Goal: Information Seeking & Learning: Learn about a topic

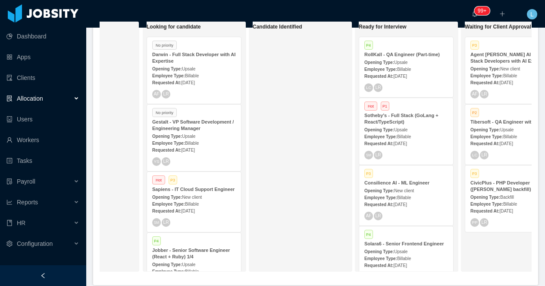
scroll to position [0, 97]
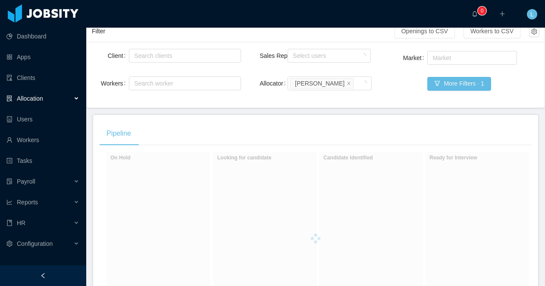
scroll to position [151, 0]
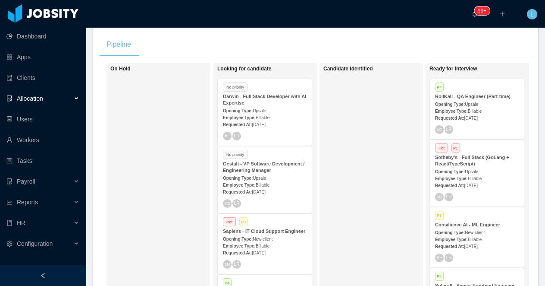
click at [52, 273] on div at bounding box center [43, 275] width 86 height 21
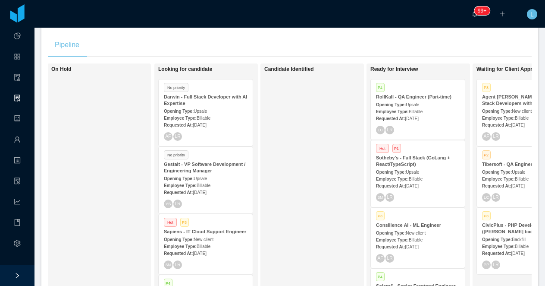
scroll to position [0, 0]
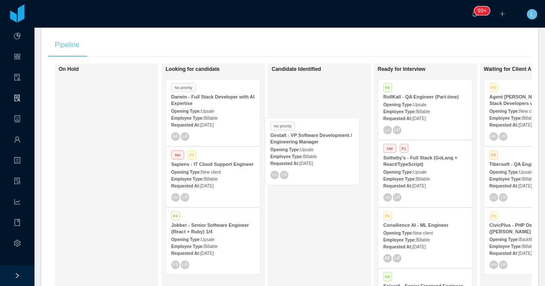
drag, startPoint x: 234, startPoint y: 183, endPoint x: 334, endPoint y: 154, distance: 103.4
click at [334, 154] on div "On Hold Looking for candidate No priority Darwin - Full Stack Developer with AI…" at bounding box center [290, 191] width 484 height 257
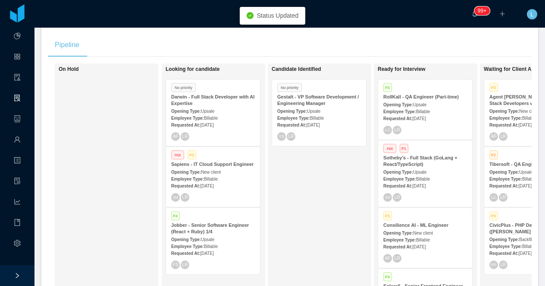
scroll to position [164, 0]
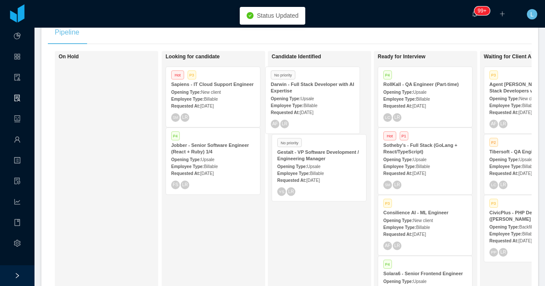
drag, startPoint x: 218, startPoint y: 96, endPoint x: 318, endPoint y: 96, distance: 99.7
click at [318, 96] on div "On Hold Looking for candidate No priority Darwin - Full Stack Developer with AI…" at bounding box center [290, 179] width 484 height 257
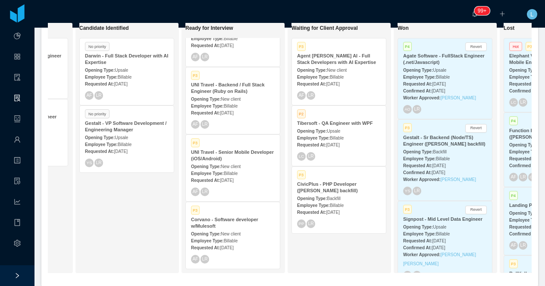
scroll to position [193, 0]
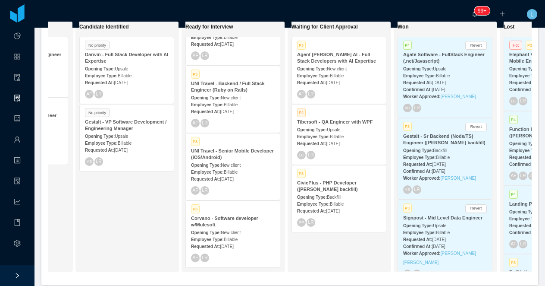
click at [233, 229] on div "Opening Type: New client" at bounding box center [233, 231] width 84 height 9
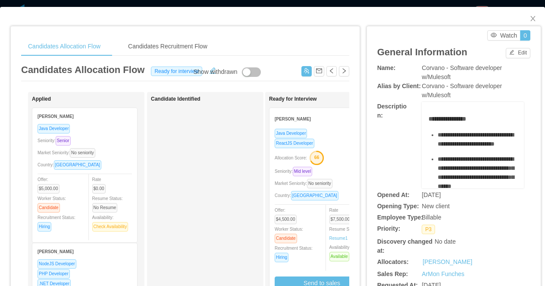
click at [200, 2] on div "Candidates Allocation Flow Candidates Recruitment Flow Candidates Allocation Fl…" at bounding box center [272, 143] width 545 height 286
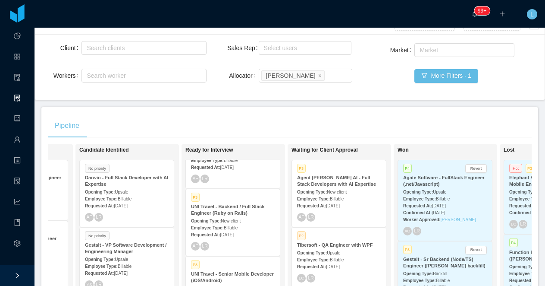
scroll to position [174, 0]
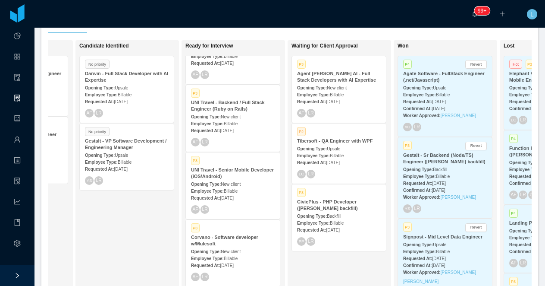
click at [241, 182] on span "New client" at bounding box center [231, 184] width 20 height 5
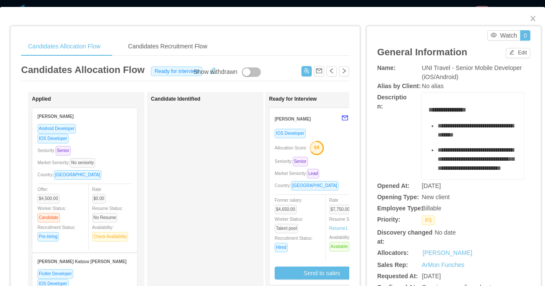
click at [268, 3] on div "Candidates Allocation Flow Candidates Recruitment Flow Candidates Allocation Fl…" at bounding box center [272, 143] width 545 height 286
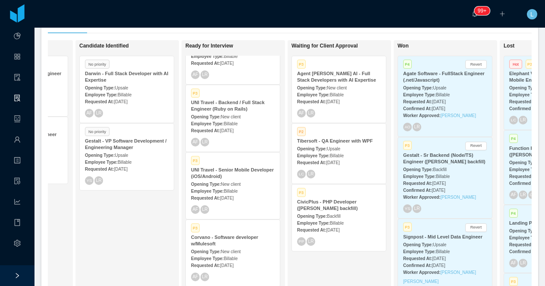
click at [236, 120] on div "Employee Type: Billable" at bounding box center [233, 123] width 84 height 9
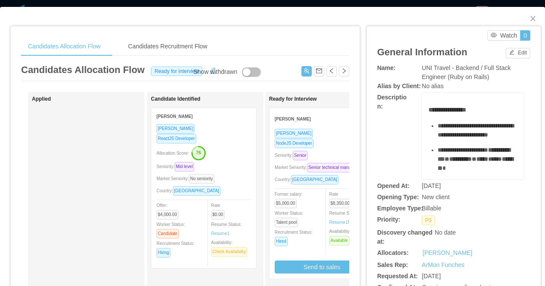
click at [264, 4] on div "**********" at bounding box center [272, 143] width 545 height 286
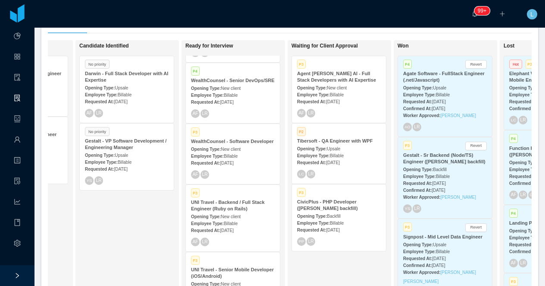
scroll to position [348, 0]
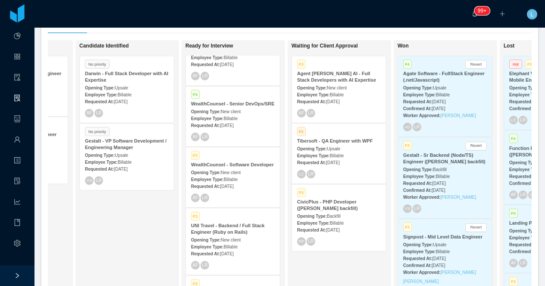
click at [230, 176] on div "Opening Type: New client" at bounding box center [233, 171] width 84 height 9
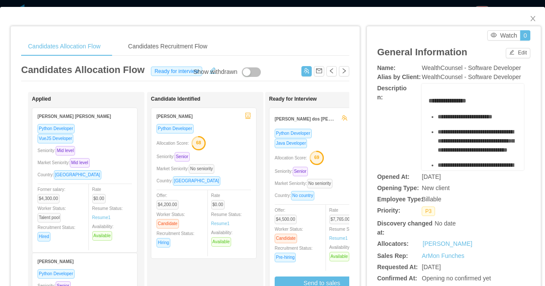
click at [401, 3] on div "Candidates Allocation Flow Candidates Recruitment Flow Candidates Allocation Fl…" at bounding box center [272, 143] width 545 height 286
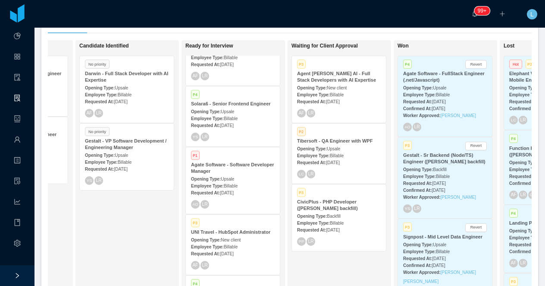
scroll to position [157, 0]
click at [239, 173] on div "Agate Software - Software Developer Manager" at bounding box center [233, 169] width 84 height 13
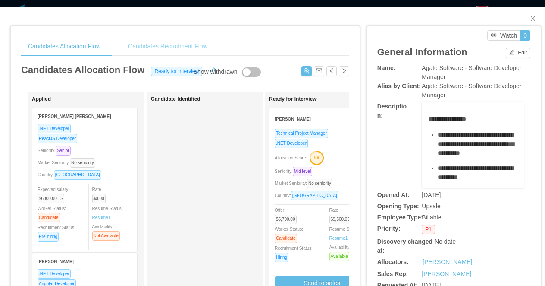
click at [167, 50] on div "Candidates Recruitment Flow" at bounding box center [167, 46] width 93 height 19
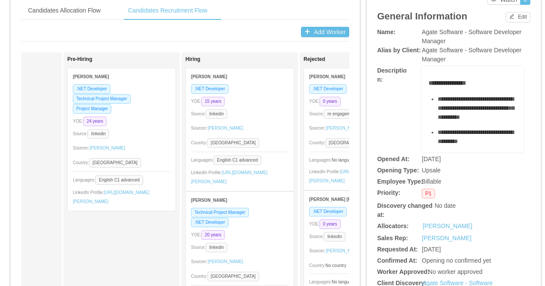
scroll to position [32, 0]
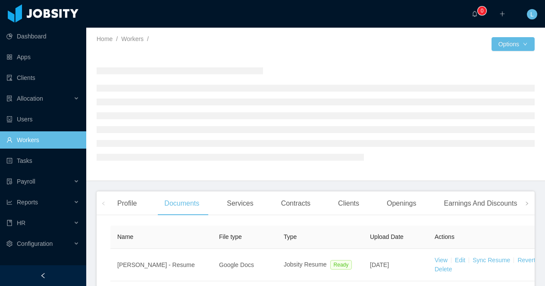
click at [58, 274] on div at bounding box center [43, 275] width 86 height 21
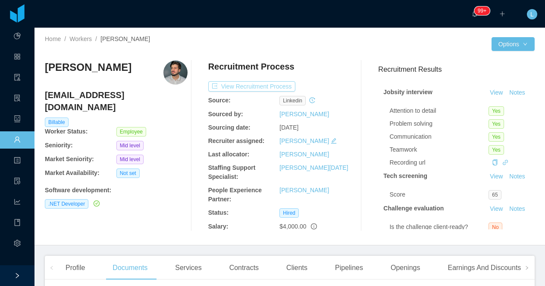
click at [277, 85] on button "View Recruitment Process" at bounding box center [251, 86] width 87 height 10
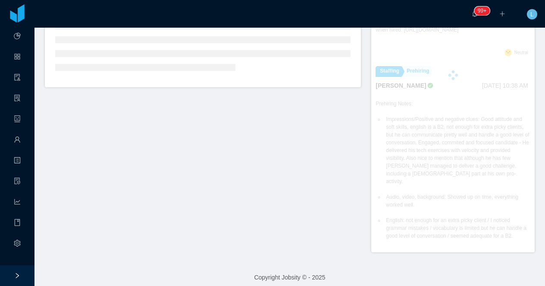
scroll to position [277, 0]
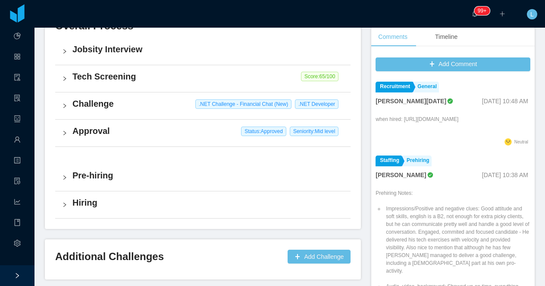
click at [296, 211] on div "Hiring" at bounding box center [203, 204] width 296 height 27
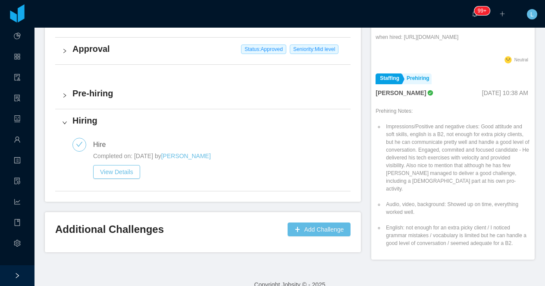
scroll to position [305, 0]
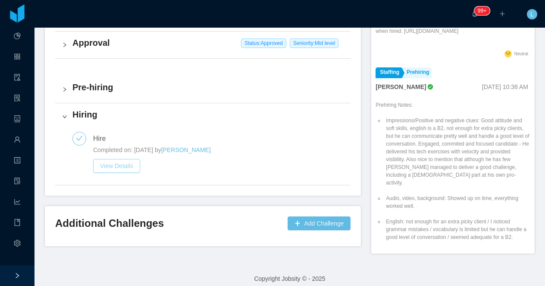
click at [111, 162] on button "View Details" at bounding box center [116, 166] width 47 height 14
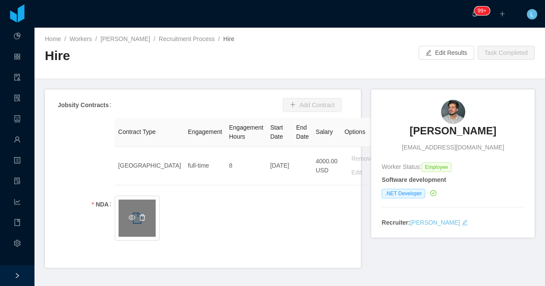
click at [143, 218] on icon "icon: delete" at bounding box center [142, 217] width 7 height 7
click at [143, 218] on h5 "Click to upload" at bounding box center [137, 220] width 37 height 7
click at [137, 211] on icon "icon: inbox" at bounding box center [137, 212] width 6 height 6
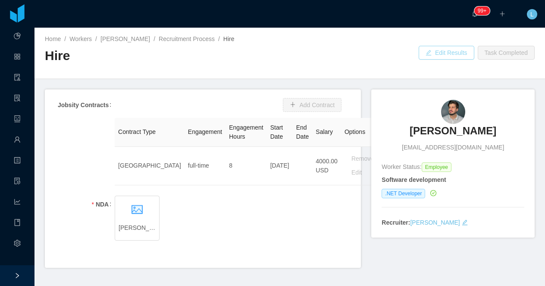
click at [437, 53] on button "Edit Results" at bounding box center [447, 53] width 56 height 14
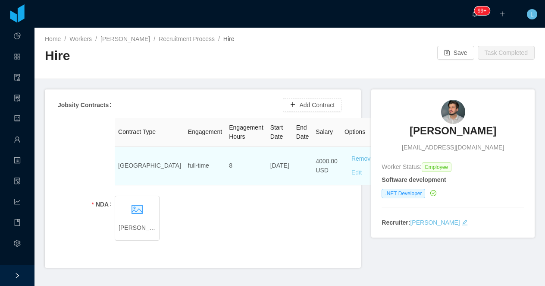
click at [345, 173] on button "Edit" at bounding box center [357, 173] width 24 height 14
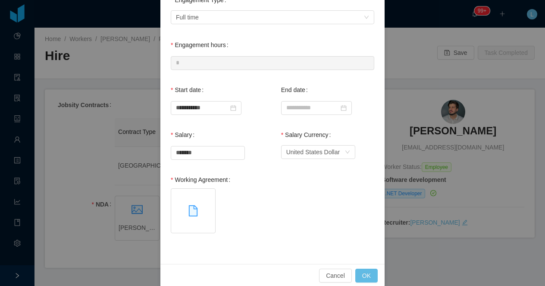
scroll to position [118, 0]
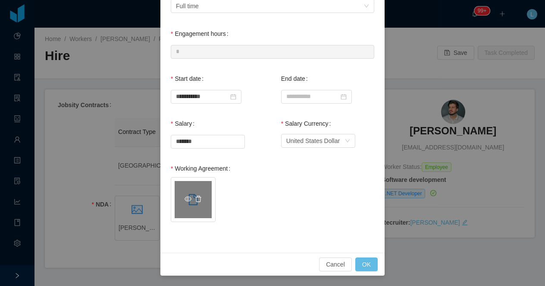
click at [192, 197] on link at bounding box center [188, 199] width 10 height 7
click at [200, 200] on icon "icon: delete" at bounding box center [198, 198] width 6 height 6
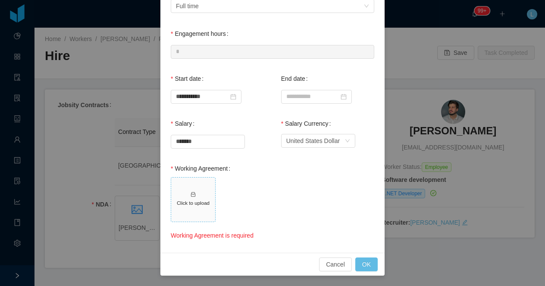
click at [195, 198] on span "Click to upload" at bounding box center [193, 199] width 44 height 44
click at [367, 261] on button "OK" at bounding box center [367, 264] width 22 height 14
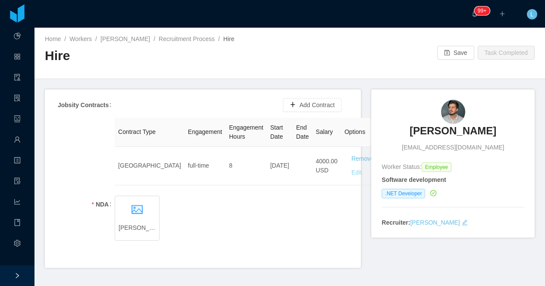
scroll to position [75, 0]
click at [449, 51] on button "Save" at bounding box center [456, 53] width 37 height 14
click at [132, 217] on icon "icon: eye-o" at bounding box center [132, 217] width 7 height 7
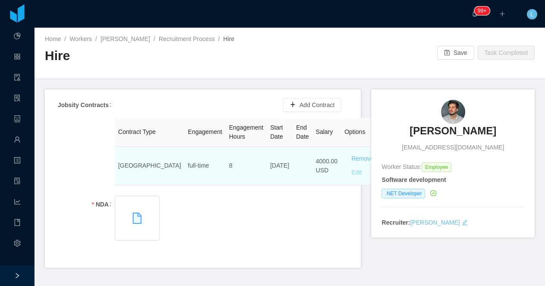
click at [345, 171] on button "Edit" at bounding box center [357, 173] width 24 height 14
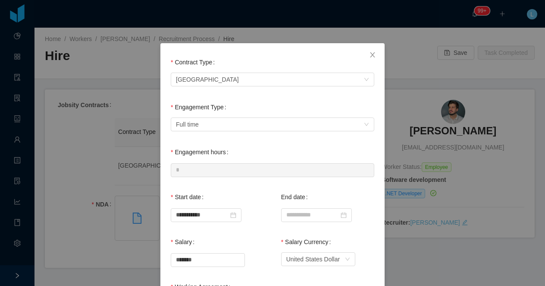
scroll to position [118, 0]
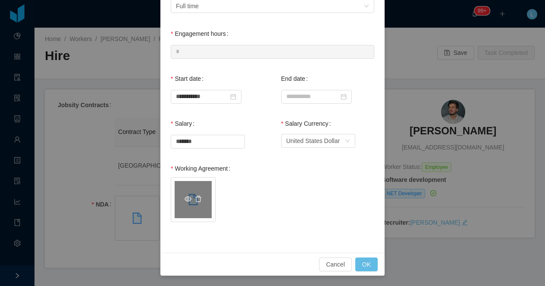
click at [187, 201] on icon "icon: eye-o" at bounding box center [188, 198] width 7 height 5
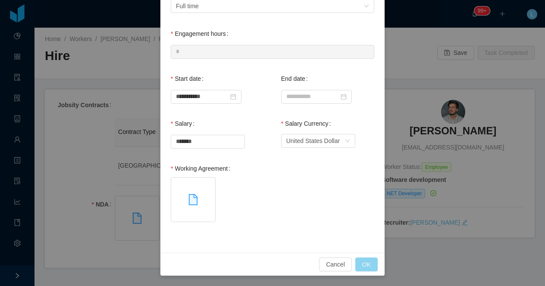
click at [375, 262] on button "OK" at bounding box center [367, 264] width 22 height 14
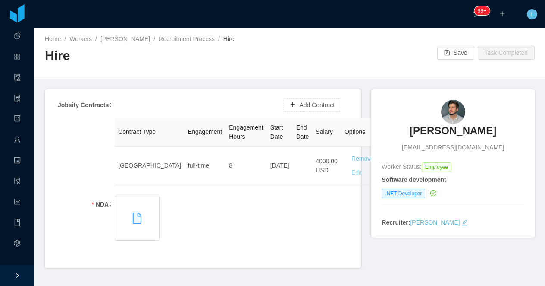
scroll to position [75, 0]
click at [458, 48] on button "Save" at bounding box center [456, 53] width 37 height 14
click at [164, 38] on link "Recruitment Process" at bounding box center [187, 38] width 56 height 7
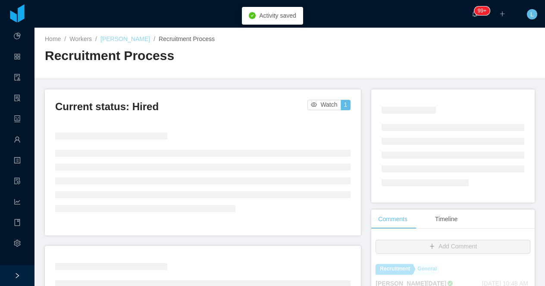
click at [115, 40] on link "Telmo Bezerra" at bounding box center [126, 38] width 50 height 7
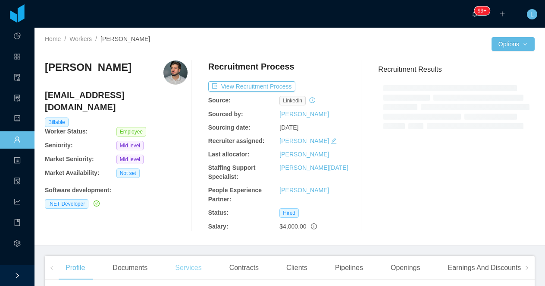
click at [191, 270] on div "Services" at bounding box center [188, 267] width 40 height 24
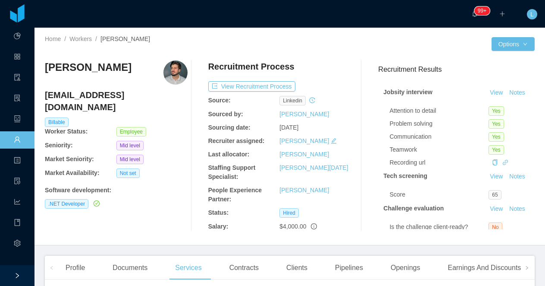
scroll to position [102, 0]
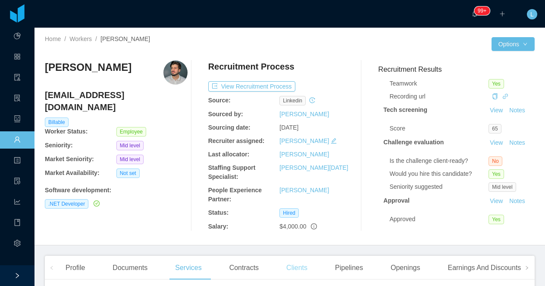
click at [298, 268] on div "Clients" at bounding box center [297, 267] width 35 height 24
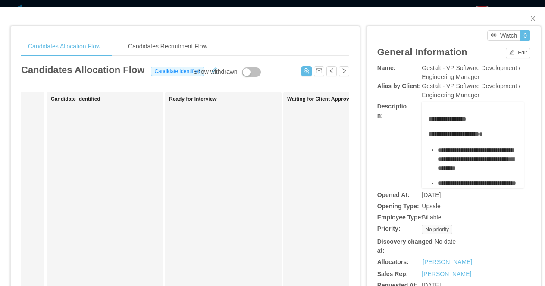
scroll to position [0, 108]
click at [511, 56] on button "Edit" at bounding box center [518, 53] width 25 height 10
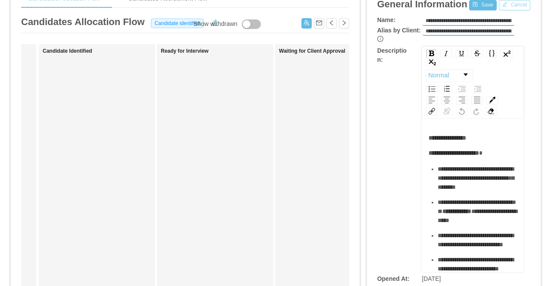
scroll to position [151, 0]
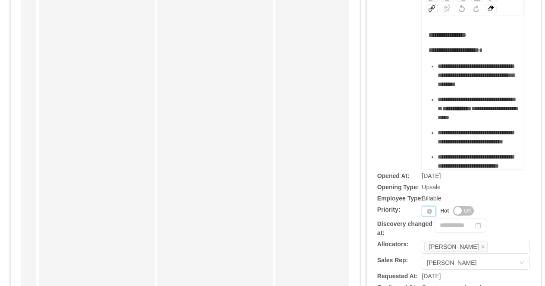
click at [428, 213] on icon "icon: down" at bounding box center [429, 211] width 5 height 6
click at [436, 242] on li "P2" at bounding box center [431, 240] width 18 height 14
click at [410, 130] on div "**********" at bounding box center [454, 56] width 153 height 226
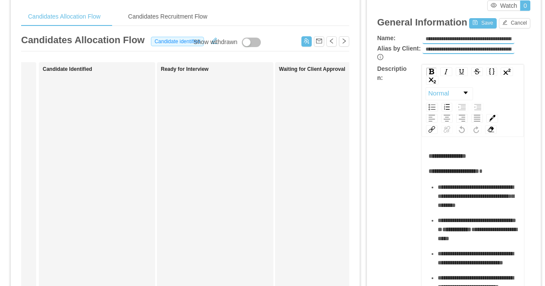
scroll to position [0, 0]
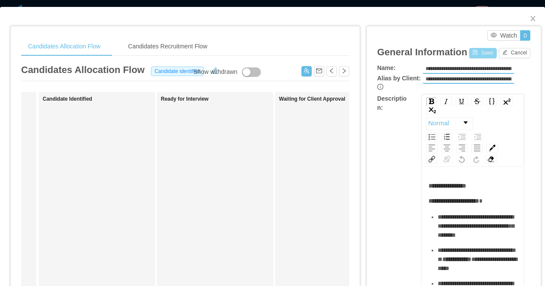
click at [473, 54] on button "Save" at bounding box center [482, 53] width 27 height 10
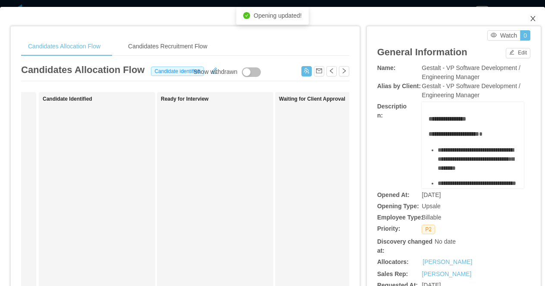
click at [534, 17] on icon "icon: close" at bounding box center [533, 18] width 7 height 7
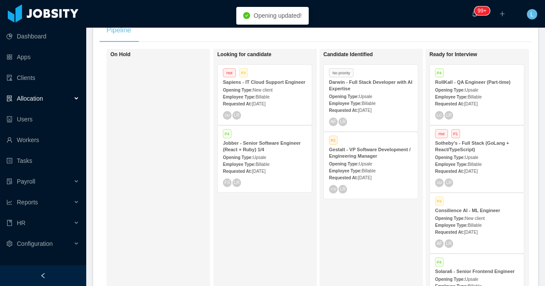
scroll to position [172, 0]
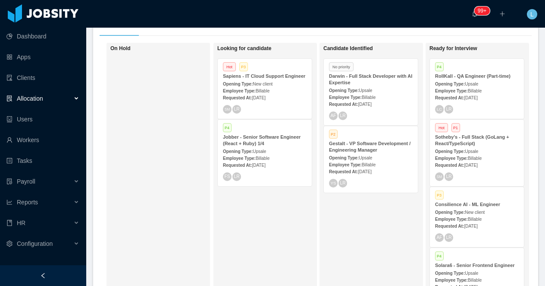
click at [386, 94] on div "Employee Type: Billable" at bounding box center [371, 96] width 84 height 9
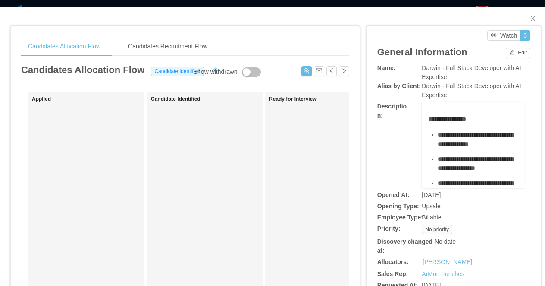
click at [397, 5] on div "**********" at bounding box center [272, 143] width 545 height 286
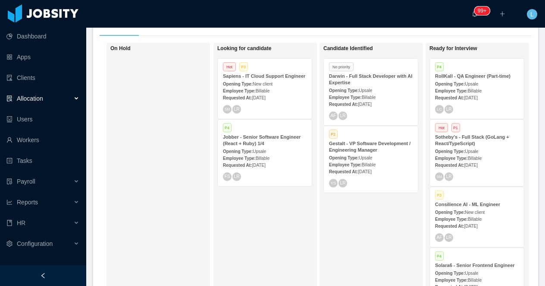
click at [349, 81] on strong "Darwin - Full Stack Developer with AI Expertise" at bounding box center [370, 79] width 83 height 12
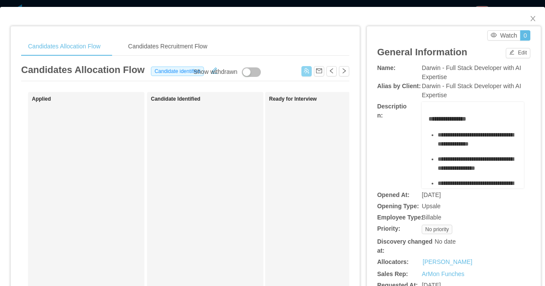
click at [305, 76] on button "button" at bounding box center [307, 71] width 10 height 10
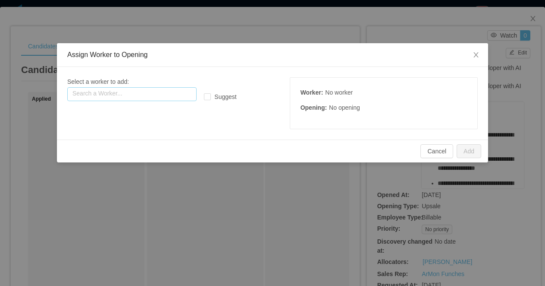
click at [162, 92] on input "text" at bounding box center [131, 94] width 129 height 14
paste input "**********"
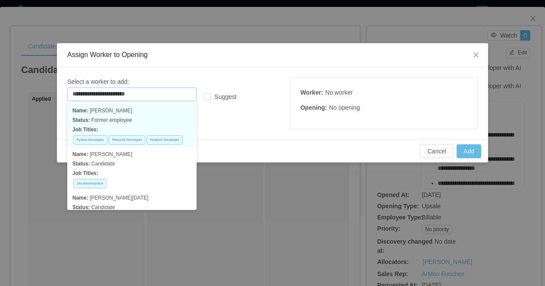
click at [127, 119] on p "Status: Former employee" at bounding box center [131, 119] width 119 height 9
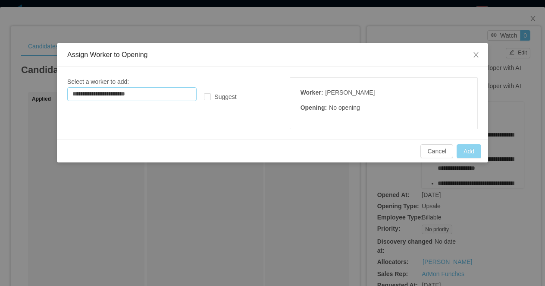
type input "**********"
click at [465, 147] on button "Add" at bounding box center [469, 151] width 25 height 14
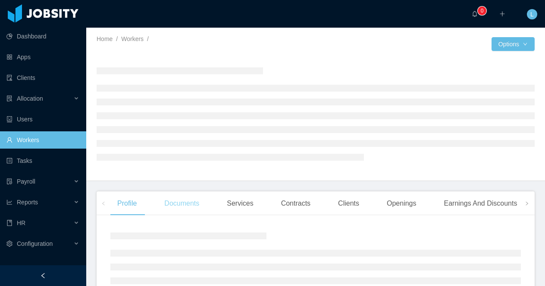
click at [179, 203] on div "Documents" at bounding box center [181, 203] width 49 height 24
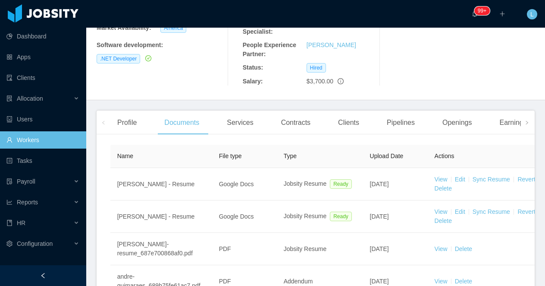
scroll to position [157, 0]
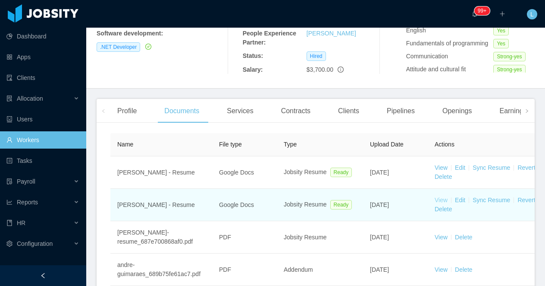
click at [442, 203] on link "View" at bounding box center [441, 199] width 13 height 7
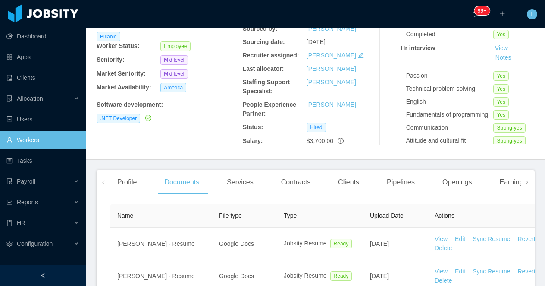
scroll to position [0, 0]
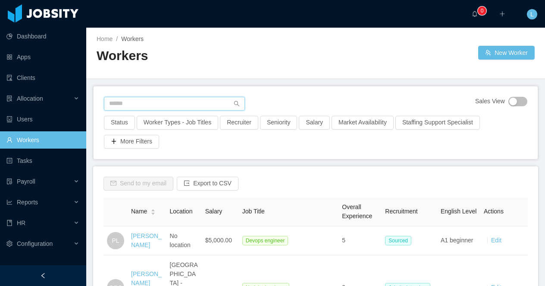
click at [161, 100] on input "text" at bounding box center [174, 104] width 141 height 14
paste input "**********"
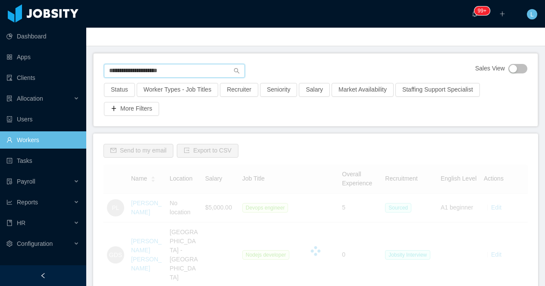
scroll to position [41, 0]
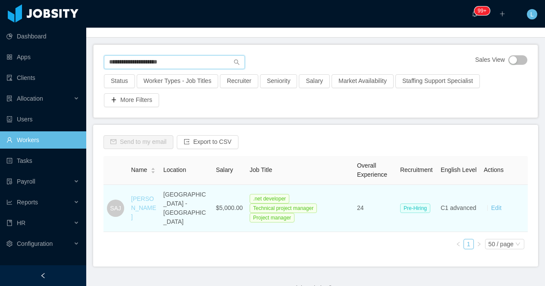
type input "**********"
click at [140, 201] on link "[PERSON_NAME]" at bounding box center [143, 207] width 25 height 25
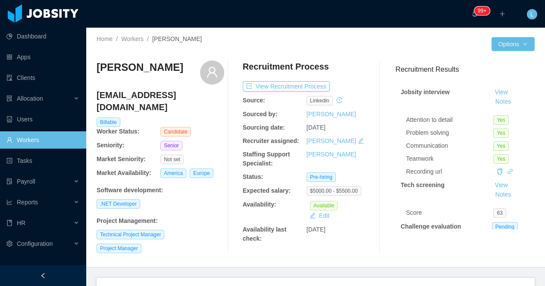
click at [174, 71] on h3 "Sergio Andres Jolivet" at bounding box center [140, 67] width 87 height 14
copy div "Sergio Andres Jolivet"
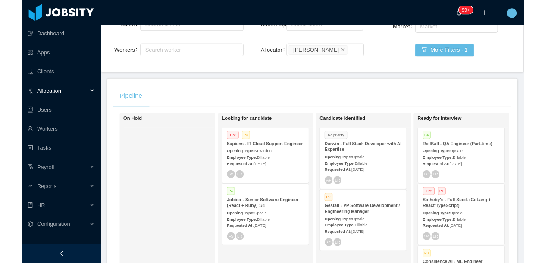
scroll to position [79, 0]
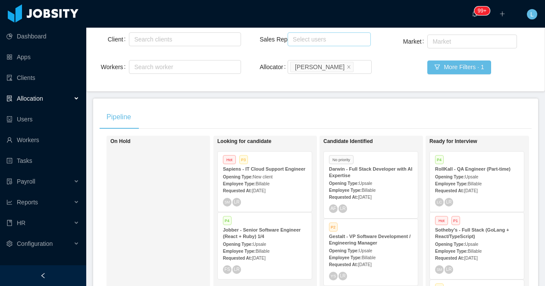
click at [305, 41] on div "Select users" at bounding box center [327, 39] width 69 height 9
type input "***"
click at [312, 57] on li "ArMon Funches" at bounding box center [329, 56] width 83 height 14
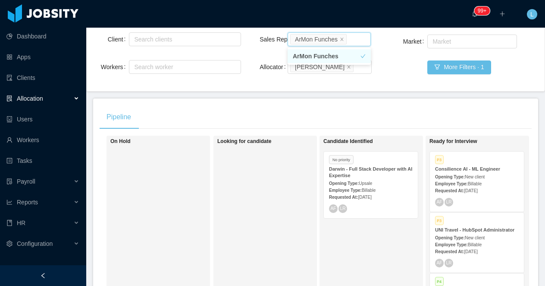
click at [60, 277] on div at bounding box center [43, 275] width 86 height 21
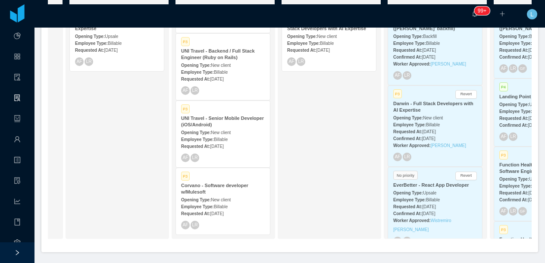
scroll to position [233, 0]
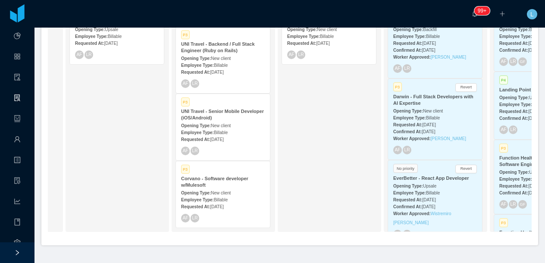
click at [224, 186] on div "Corvano - Software developer w/Mulesoft" at bounding box center [223, 182] width 84 height 13
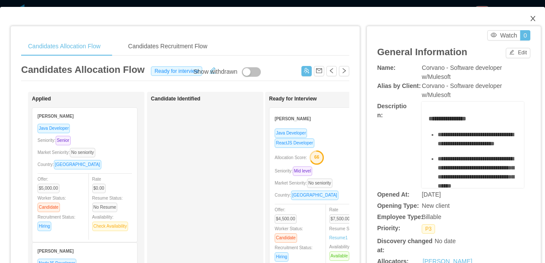
click at [535, 18] on icon "icon: close" at bounding box center [533, 18] width 7 height 7
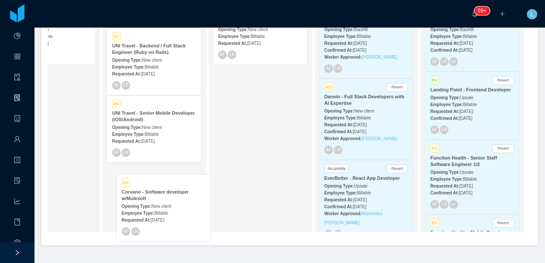
scroll to position [214, 0]
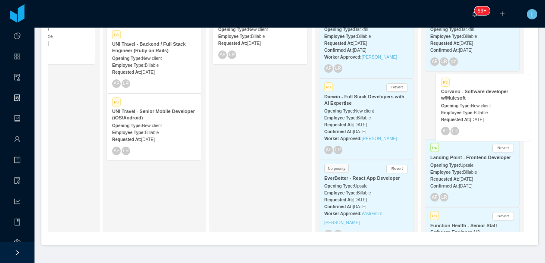
drag, startPoint x: 138, startPoint y: 199, endPoint x: 467, endPoint y: 97, distance: 344.9
click at [467, 97] on div "On Hold Looking for candidate Candidate Identified No priority Darwin - Full St…" at bounding box center [290, 110] width 484 height 257
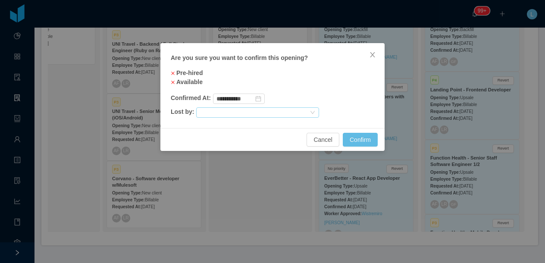
click at [212, 114] on div at bounding box center [254, 112] width 109 height 9
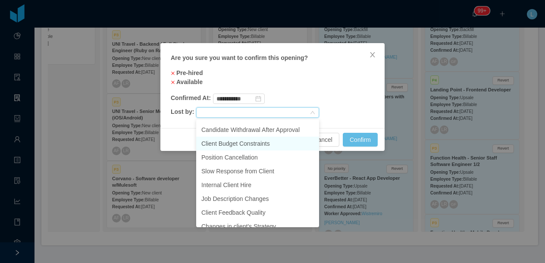
scroll to position [41, 0]
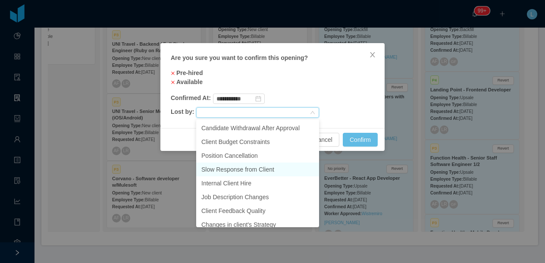
click at [239, 167] on li "Slow Response from Client" at bounding box center [257, 170] width 123 height 14
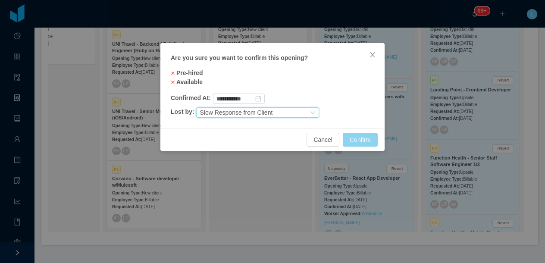
click at [359, 138] on button "Confirm" at bounding box center [360, 140] width 35 height 14
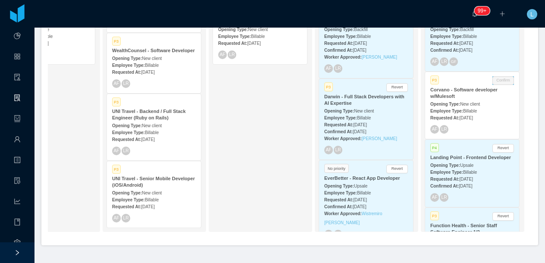
scroll to position [161, 0]
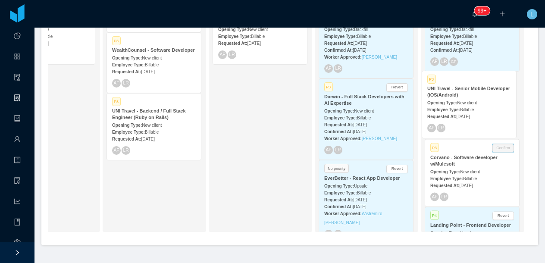
drag, startPoint x: 151, startPoint y: 189, endPoint x: 469, endPoint y: 98, distance: 330.4
click at [469, 98] on div "On Hold Looking for candidate Candidate Identified No priority Darwin - Full St…" at bounding box center [290, 110] width 484 height 257
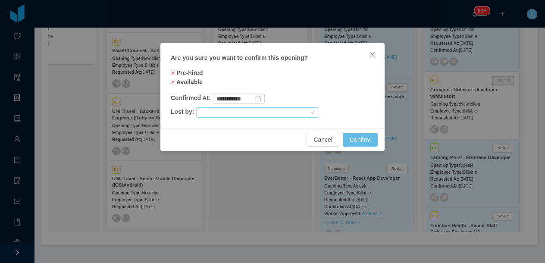
click at [249, 113] on div at bounding box center [254, 112] width 109 height 9
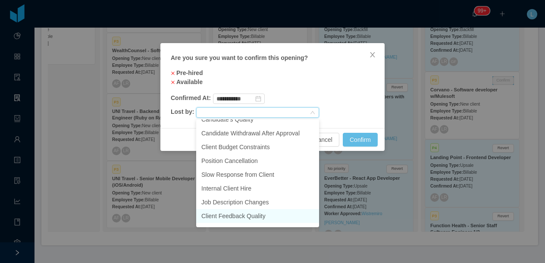
scroll to position [39, 0]
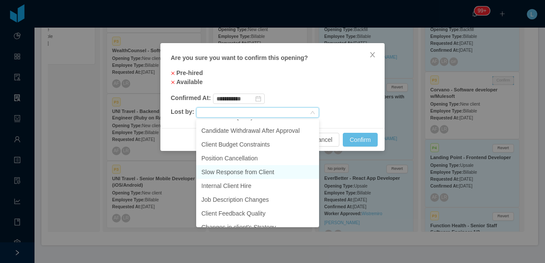
click at [248, 174] on li "Slow Response from Client" at bounding box center [257, 172] width 123 height 14
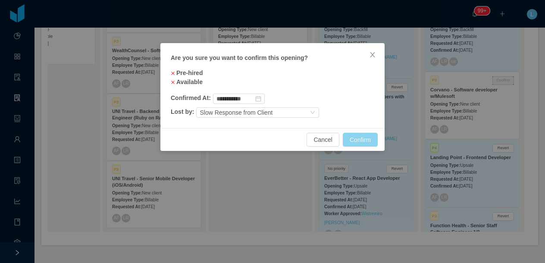
click at [363, 138] on button "Confirm" at bounding box center [360, 140] width 35 height 14
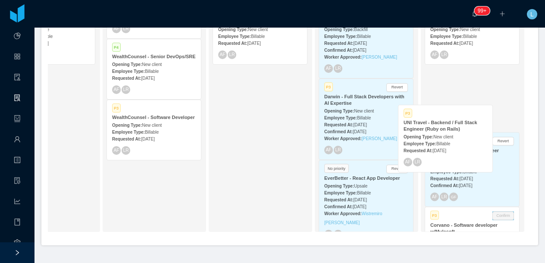
drag, startPoint x: 150, startPoint y: 189, endPoint x: 443, endPoint y: 134, distance: 298.2
click at [443, 134] on div "On Hold Looking for candidate Candidate Identified No priority Darwin - Full St…" at bounding box center [290, 110] width 484 height 257
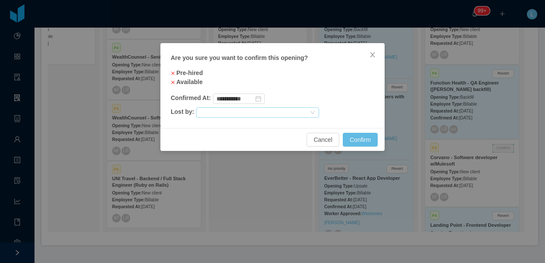
click at [221, 112] on div at bounding box center [254, 112] width 109 height 9
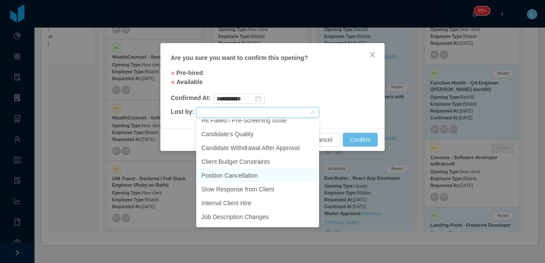
scroll to position [28, 0]
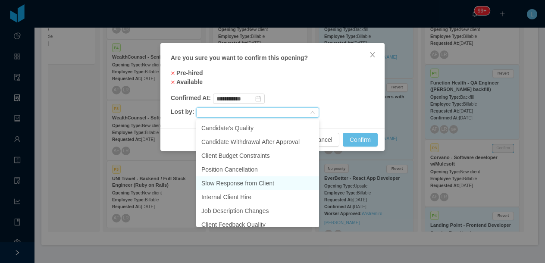
click at [225, 181] on li "Slow Response from Client" at bounding box center [257, 183] width 123 height 14
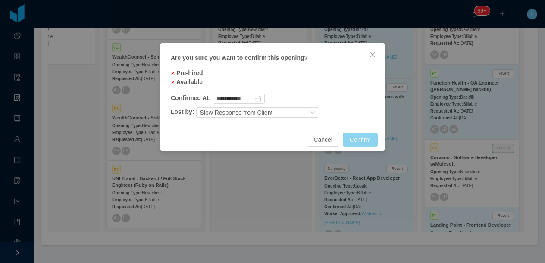
click at [357, 137] on button "Confirm" at bounding box center [360, 140] width 35 height 14
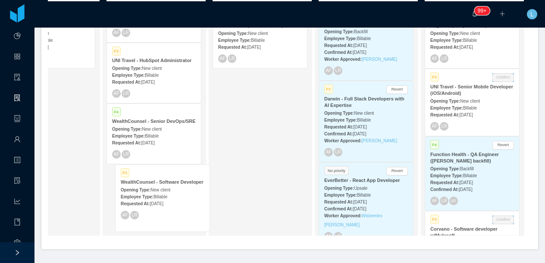
scroll to position [0, 0]
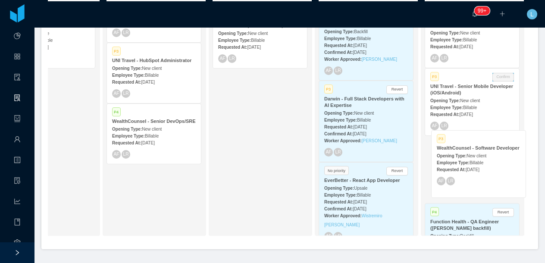
drag, startPoint x: 154, startPoint y: 187, endPoint x: 479, endPoint y: 153, distance: 326.7
click at [479, 153] on div "On Hold Looking for candidate Candidate Identified No priority Darwin - Full St…" at bounding box center [290, 114] width 484 height 257
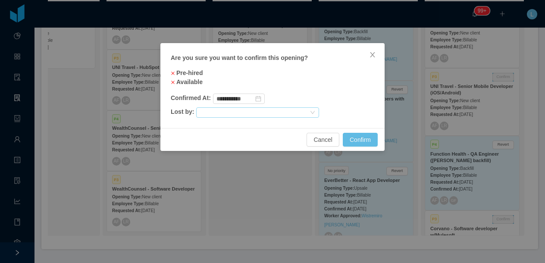
click at [264, 113] on div at bounding box center [254, 112] width 109 height 9
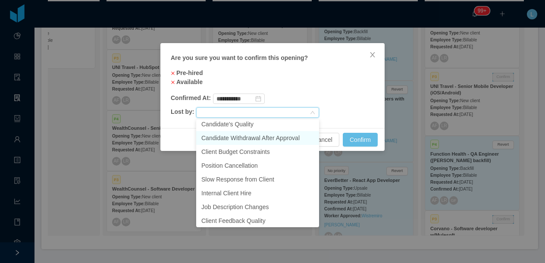
scroll to position [41, 0]
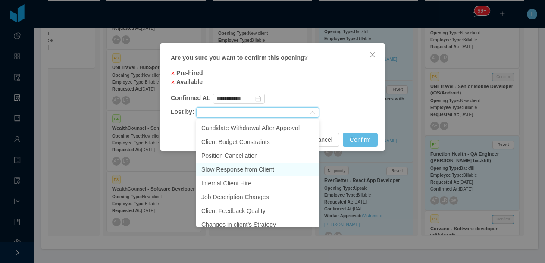
click at [249, 165] on li "Slow Response from Client" at bounding box center [257, 170] width 123 height 14
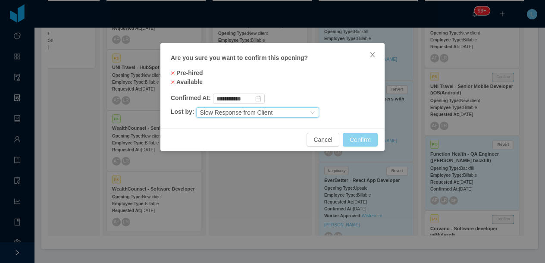
click at [359, 135] on button "Confirm" at bounding box center [360, 140] width 35 height 14
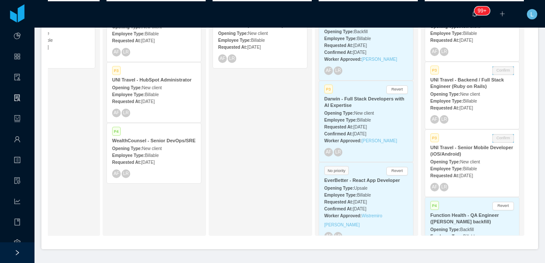
scroll to position [0, 0]
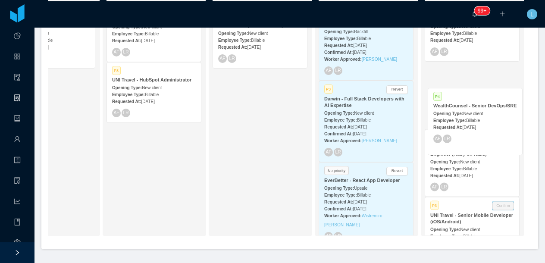
drag, startPoint x: 157, startPoint y: 157, endPoint x: 478, endPoint y: 121, distance: 322.6
click at [478, 121] on div "On Hold Looking for candidate Candidate Identified No priority Darwin - Full St…" at bounding box center [290, 114] width 484 height 257
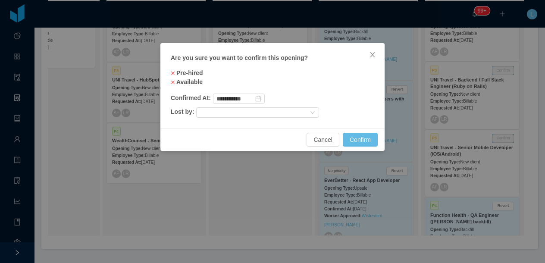
click at [231, 119] on div "**********" at bounding box center [273, 85] width 224 height 85
click at [215, 110] on div at bounding box center [254, 112] width 109 height 9
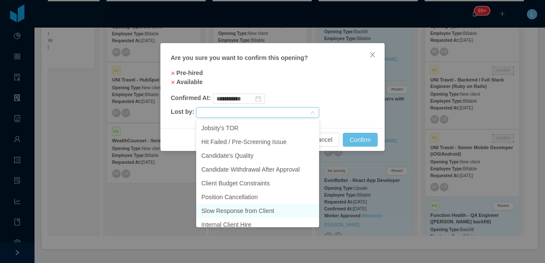
click at [237, 210] on li "Slow Response from Client" at bounding box center [257, 211] width 123 height 14
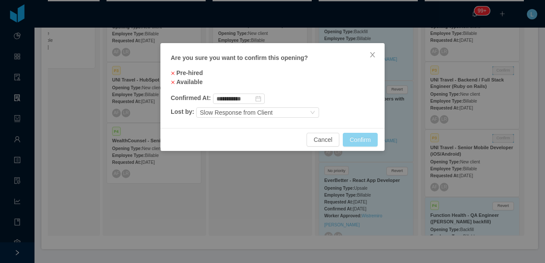
click at [353, 137] on button "Confirm" at bounding box center [360, 140] width 35 height 14
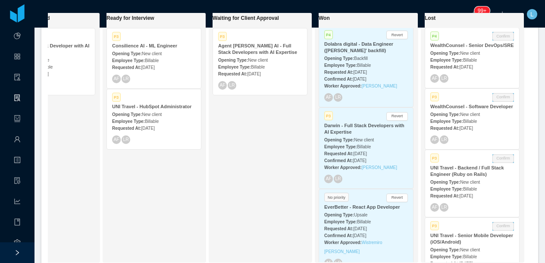
scroll to position [201, 0]
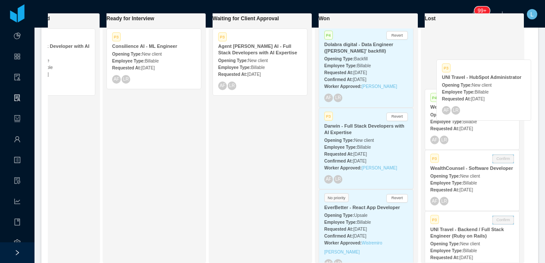
drag, startPoint x: 158, startPoint y: 117, endPoint x: 488, endPoint y: 88, distance: 331.4
click at [488, 88] on div "On Hold Looking for candidate Candidate Identified No priority Darwin - Full St…" at bounding box center [290, 141] width 484 height 257
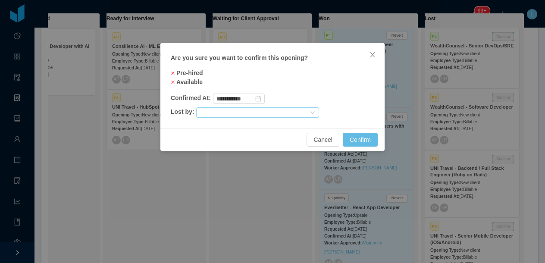
click at [268, 111] on div at bounding box center [254, 112] width 109 height 9
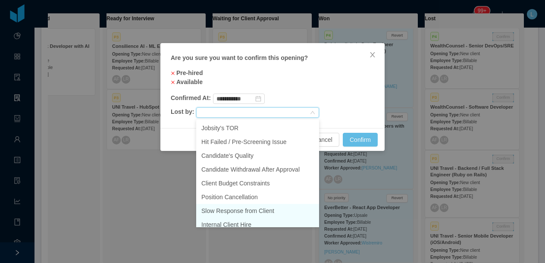
scroll to position [4, 0]
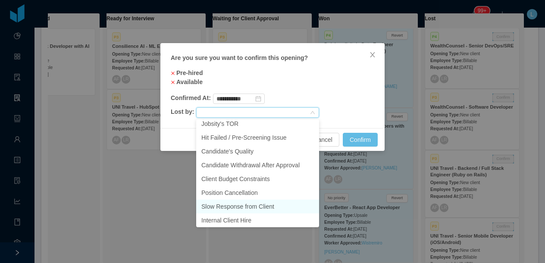
click at [238, 210] on li "Slow Response from Client" at bounding box center [257, 207] width 123 height 14
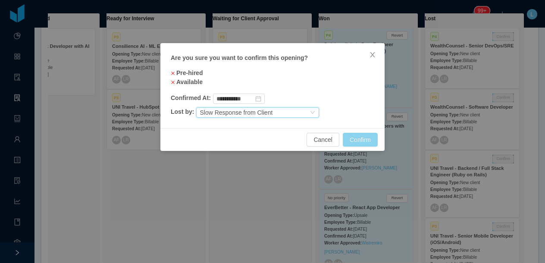
click at [356, 141] on button "Confirm" at bounding box center [360, 140] width 35 height 14
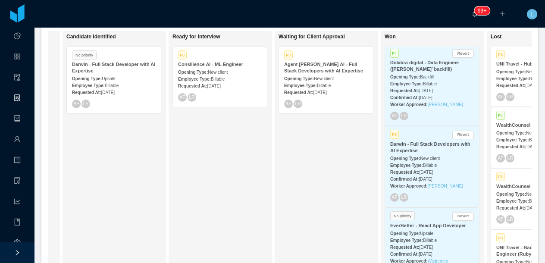
scroll to position [0, 205]
click at [221, 72] on span "New client" at bounding box center [218, 72] width 20 height 5
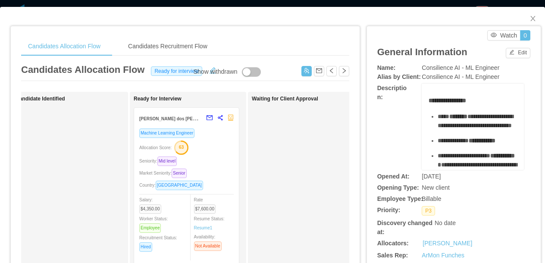
scroll to position [0, 0]
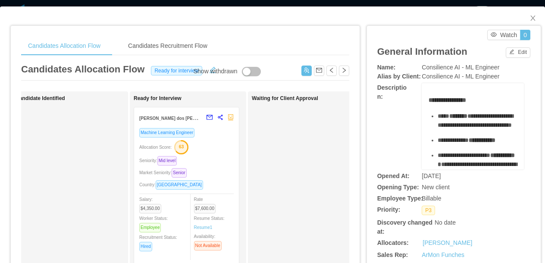
click at [240, 4] on div "Candidates Allocation Flow Candidates Recruitment Flow Candidates Allocation Fl…" at bounding box center [272, 131] width 545 height 263
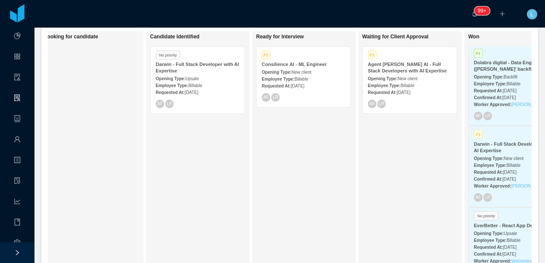
scroll to position [0, 121]
click at [203, 82] on div "Employee Type: Billable" at bounding box center [199, 85] width 84 height 9
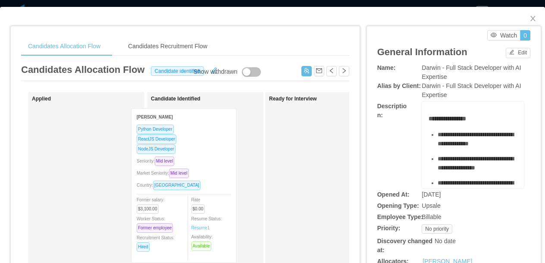
drag, startPoint x: 110, startPoint y: 151, endPoint x: 210, endPoint y: 152, distance: 99.2
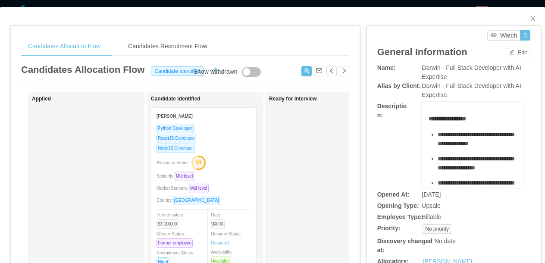
click at [301, 4] on div "**********" at bounding box center [272, 131] width 545 height 263
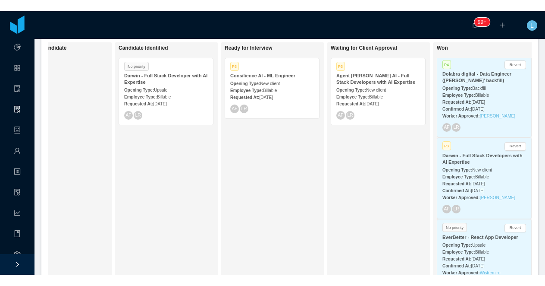
scroll to position [0, 155]
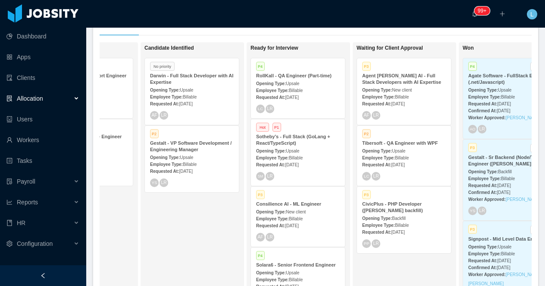
scroll to position [0, 197]
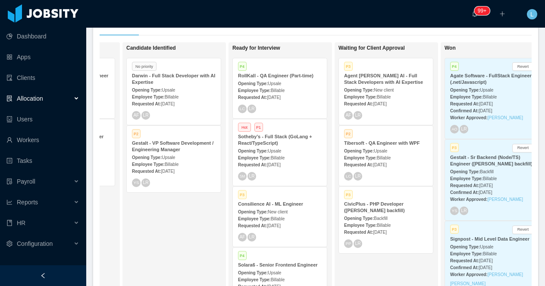
click at [281, 82] on span "Upsale" at bounding box center [274, 83] width 13 height 5
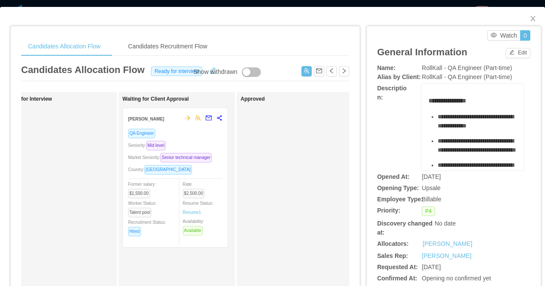
click at [340, 3] on div "**********" at bounding box center [272, 143] width 545 height 286
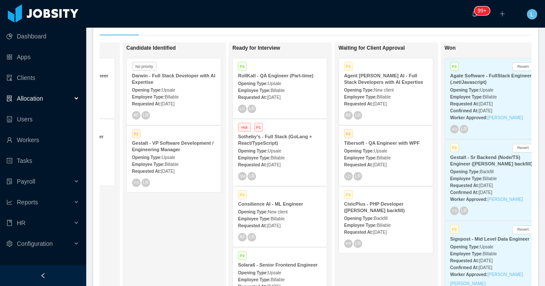
click at [292, 80] on div "Opening Type: Upsale" at bounding box center [280, 83] width 84 height 9
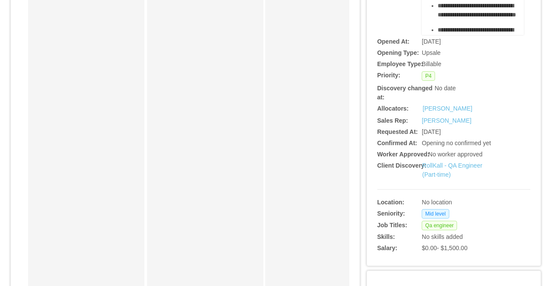
scroll to position [224, 0]
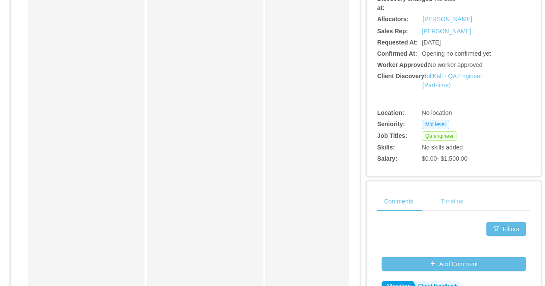
click at [460, 199] on div "Timeline" at bounding box center [452, 201] width 36 height 19
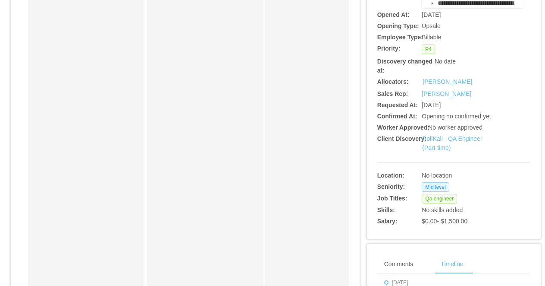
scroll to position [0, 0]
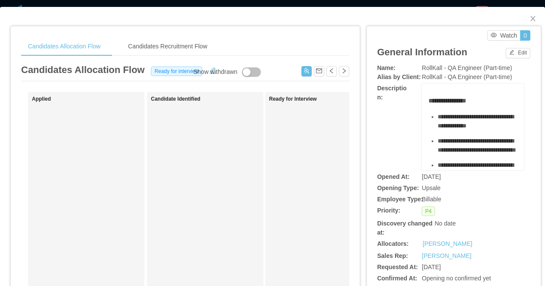
click at [381, 3] on div "**********" at bounding box center [272, 143] width 545 height 286
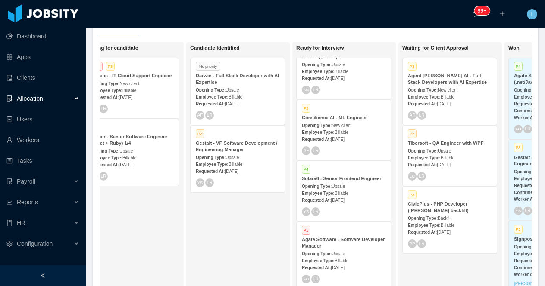
scroll to position [0, 134]
